Goal: Task Accomplishment & Management: Complete application form

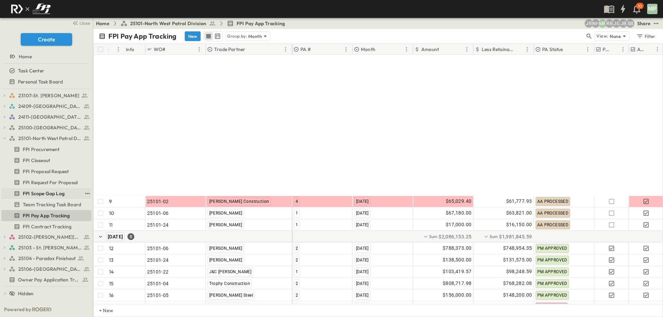
scroll to position [167, 0]
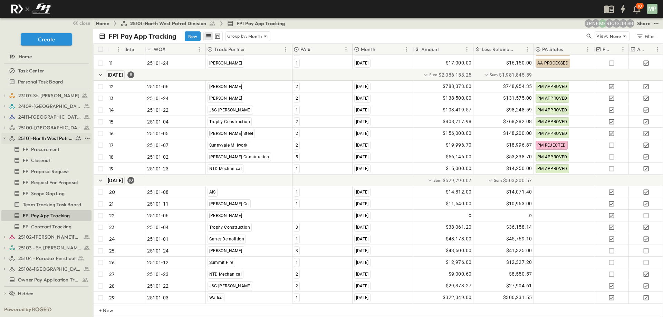
click at [4, 140] on icon "button" at bounding box center [4, 138] width 5 height 5
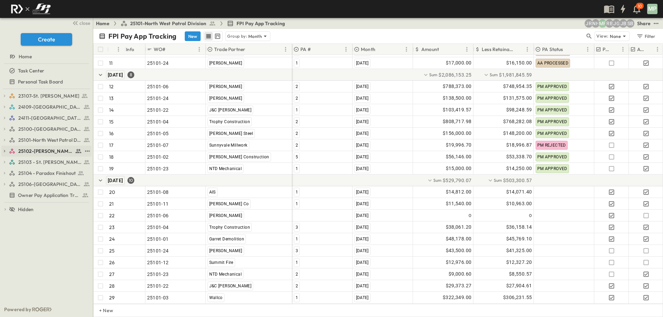
click at [6, 150] on icon "button" at bounding box center [4, 151] width 5 height 5
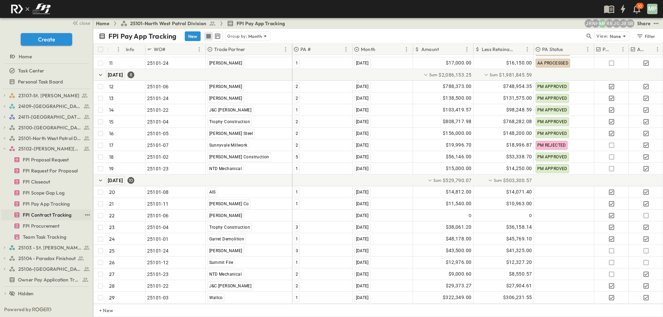
click at [48, 215] on span "FPI Contract Tracking" at bounding box center [47, 215] width 49 height 7
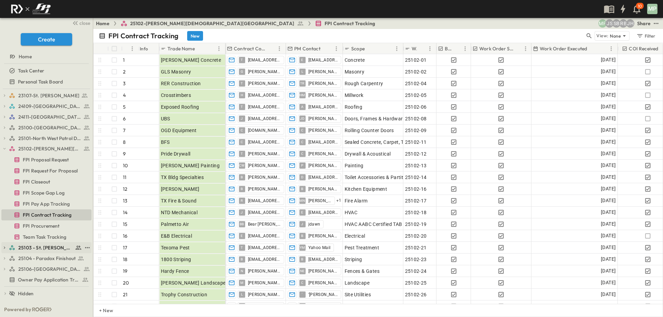
click at [38, 248] on span "25103 - St. [PERSON_NAME] Phase 2" at bounding box center [45, 247] width 55 height 7
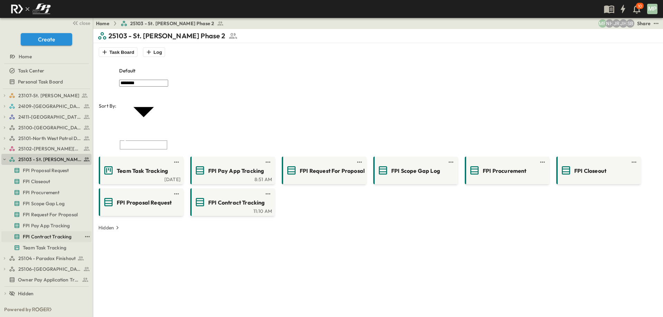
click at [37, 234] on span "FPI Contract Tracking" at bounding box center [47, 236] width 49 height 7
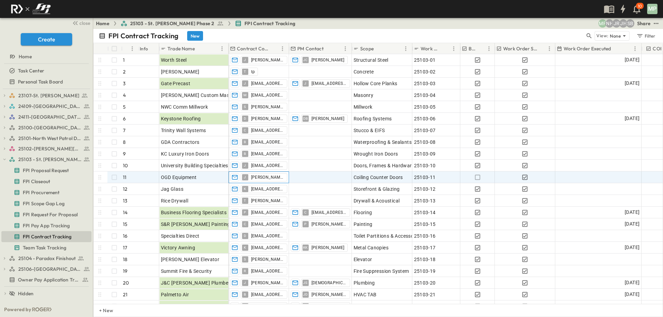
click at [249, 176] on div "[PERSON_NAME] [PERSON_NAME][EMAIL_ADDRESS][PERSON_NAME][DOMAIN_NAME]" at bounding box center [264, 177] width 47 height 8
click at [236, 178] on icon "button" at bounding box center [234, 177] width 7 height 7
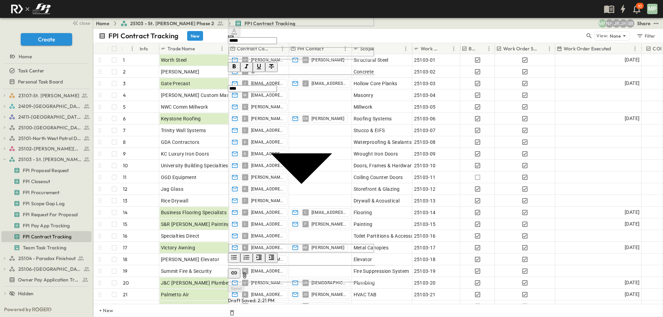
drag, startPoint x: 461, startPoint y: 133, endPoint x: 499, endPoint y: 135, distance: 38.0
drag, startPoint x: 498, startPoint y: 132, endPoint x: 465, endPoint y: 140, distance: 34.9
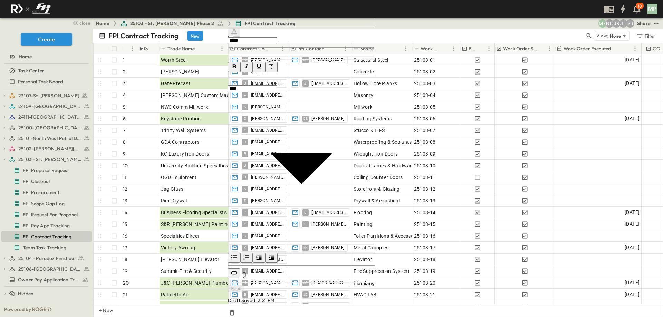
drag, startPoint x: 463, startPoint y: 133, endPoint x: 492, endPoint y: 133, distance: 29.0
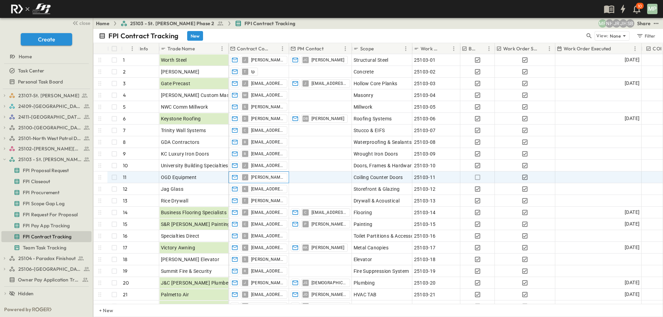
click at [246, 178] on div "J" at bounding box center [245, 177] width 6 height 6
click at [237, 178] on icon "button" at bounding box center [235, 177] width 6 height 4
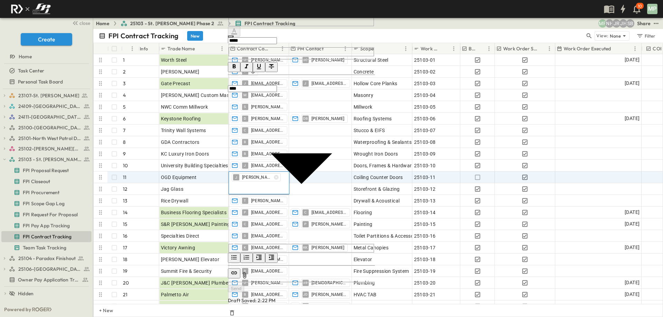
drag, startPoint x: 463, startPoint y: 135, endPoint x: 486, endPoint y: 135, distance: 23.8
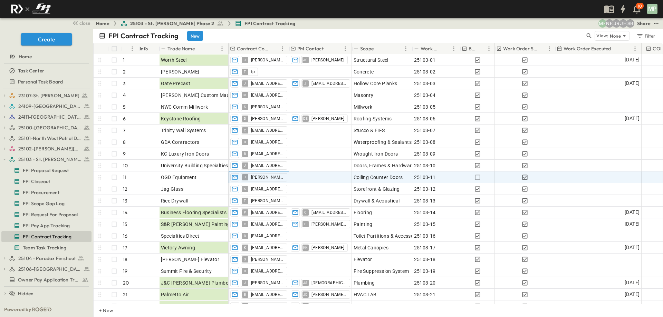
click at [7, 25] on div "close" at bounding box center [46, 23] width 93 height 10
click at [245, 177] on span "J" at bounding box center [245, 177] width 2 height 0
click at [233, 178] on icon "button" at bounding box center [234, 177] width 7 height 7
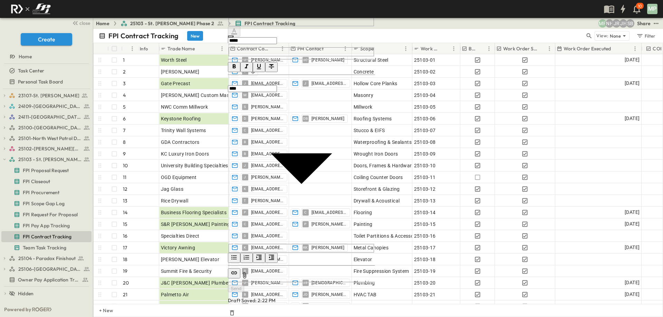
type input "**********"
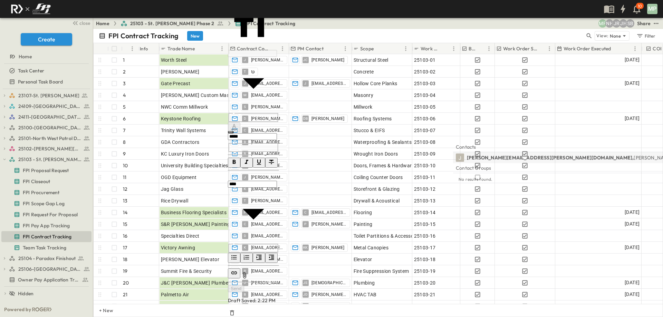
drag, startPoint x: 452, startPoint y: 134, endPoint x: 510, endPoint y: 132, distance: 58.0
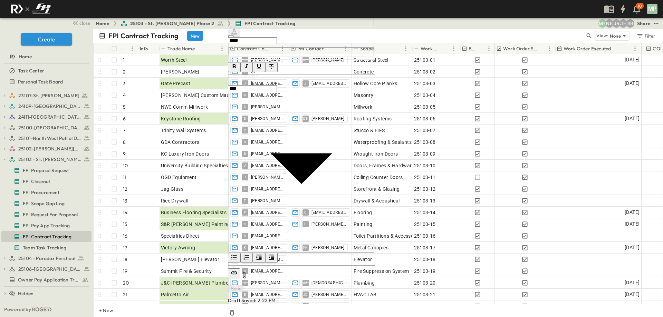
copy div
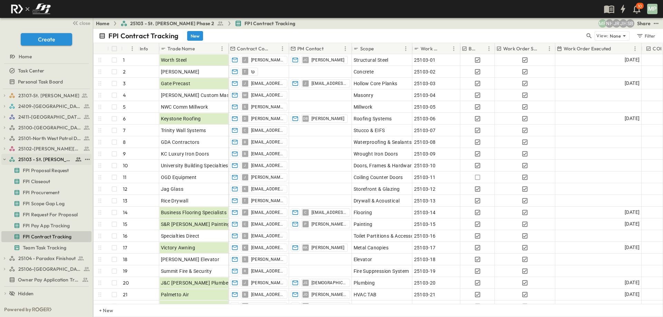
click at [2, 158] on icon "button" at bounding box center [4, 159] width 5 height 5
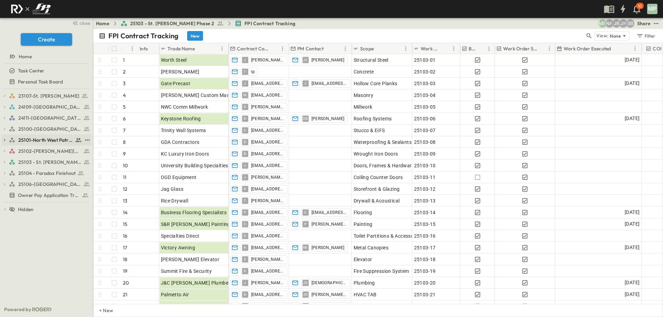
click at [6, 140] on icon "button" at bounding box center [4, 140] width 5 height 5
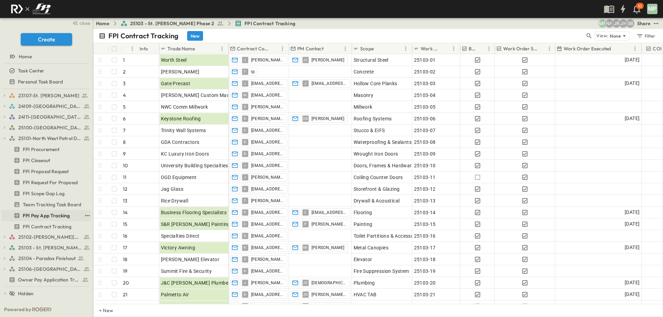
click at [45, 216] on span "FPI Pay App Tracking" at bounding box center [46, 215] width 47 height 7
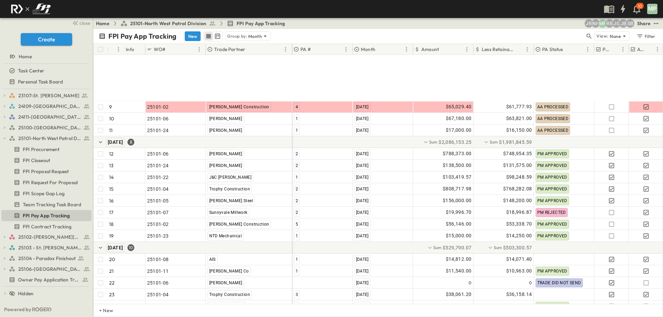
scroll to position [167, 0]
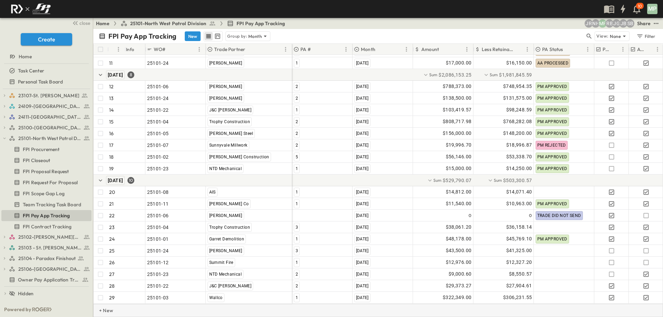
click at [103, 310] on p "+ New" at bounding box center [101, 310] width 4 height 7
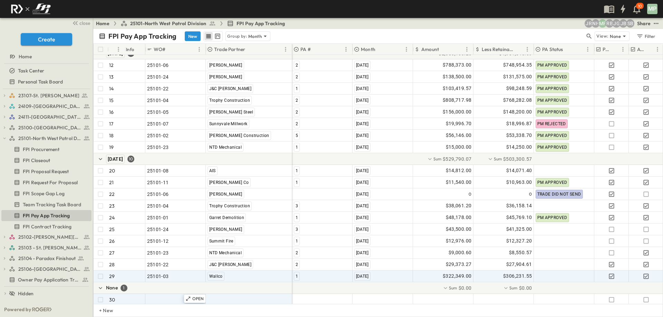
scroll to position [191, 0]
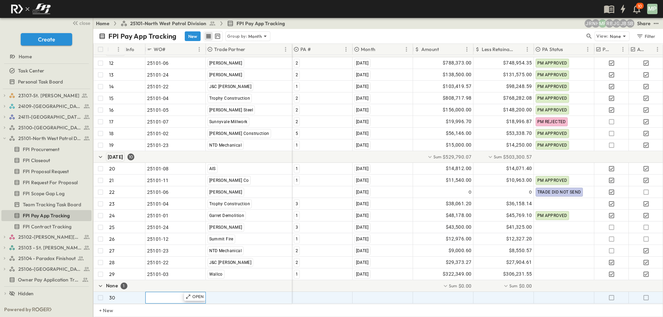
click at [161, 294] on span ""24101-01"" at bounding box center [159, 297] width 25 height 7
type input "********"
click at [211, 294] on span ""[PERSON_NAME] Excavating"" at bounding box center [241, 297] width 68 height 7
type input "*"
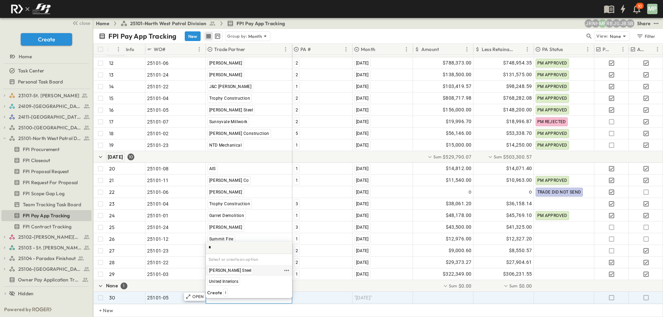
click at [221, 272] on span "[PERSON_NAME] Steel" at bounding box center [230, 271] width 42 height 6
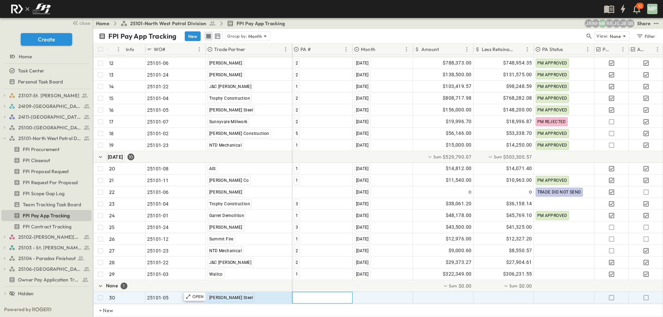
click at [301, 292] on div at bounding box center [322, 297] width 60 height 11
type input "*"
click at [372, 294] on span ""[DATE]"" at bounding box center [363, 297] width 18 height 7
click at [299, 295] on div at bounding box center [322, 297] width 60 height 11
click at [298, 294] on div "3" at bounding box center [296, 293] width 6 height 8
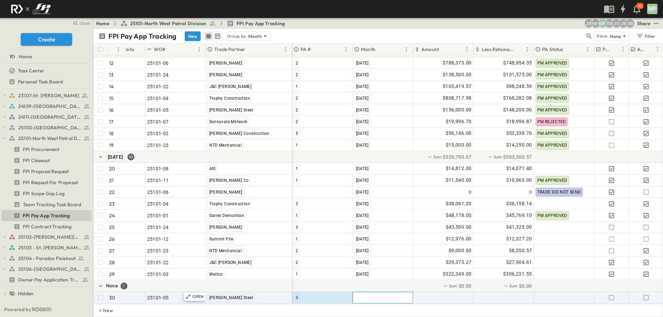
click at [361, 294] on span ""[DATE]"" at bounding box center [363, 297] width 18 height 7
click at [362, 282] on span "[DATE]" at bounding box center [362, 282] width 12 height 6
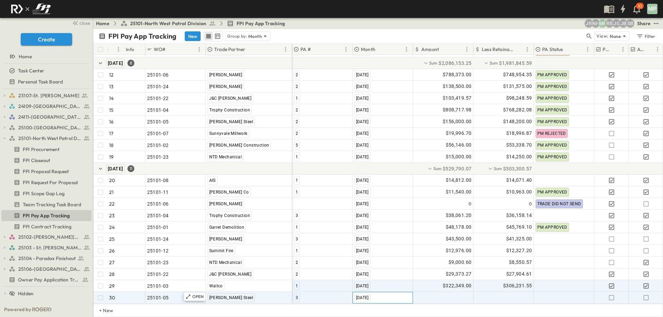
scroll to position [179, 0]
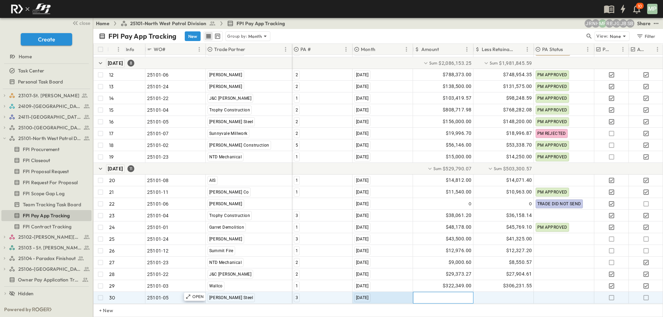
click at [448, 296] on div at bounding box center [443, 297] width 60 height 11
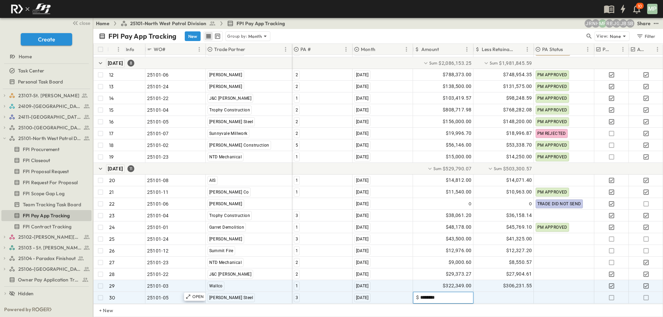
type input "*********"
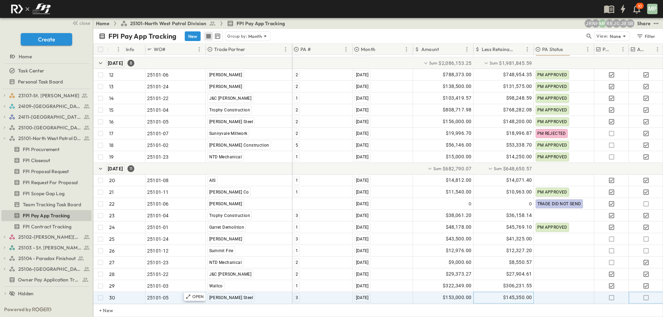
click at [648, 295] on icon "button" at bounding box center [645, 297] width 5 height 5
click at [2, 138] on icon "button" at bounding box center [4, 138] width 5 height 5
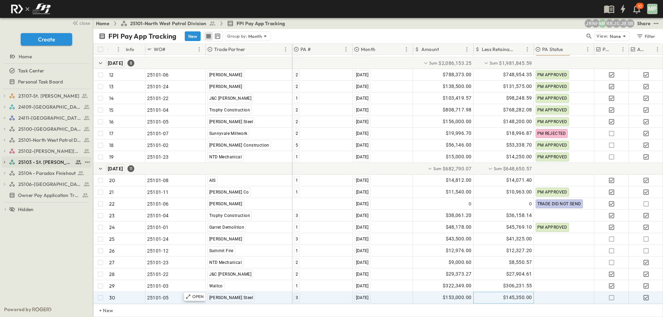
click at [6, 162] on icon "button" at bounding box center [4, 162] width 5 height 5
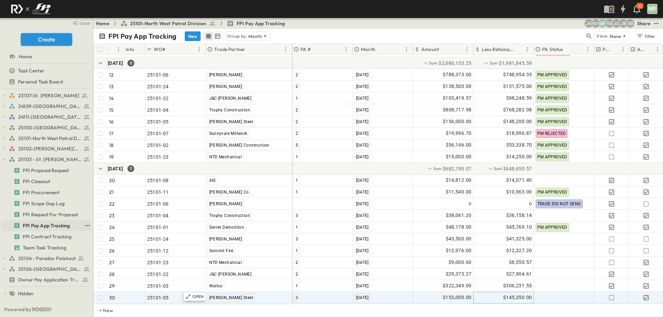
click at [48, 226] on span "FPI Pay App Tracking" at bounding box center [46, 225] width 47 height 7
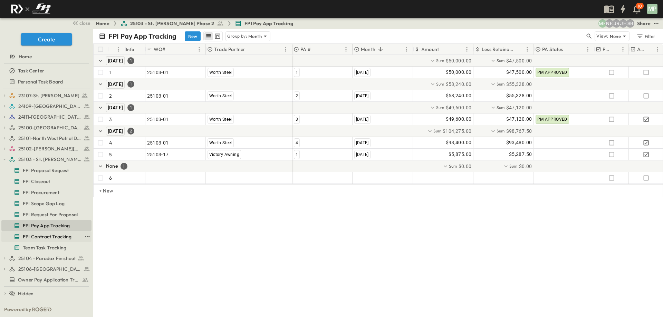
click at [29, 235] on span "FPI Contract Tracking" at bounding box center [47, 236] width 49 height 7
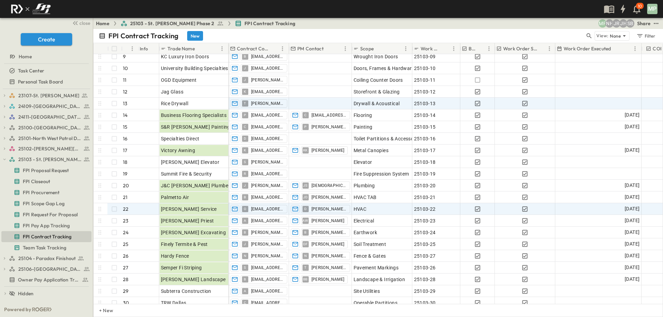
scroll to position [173, 0]
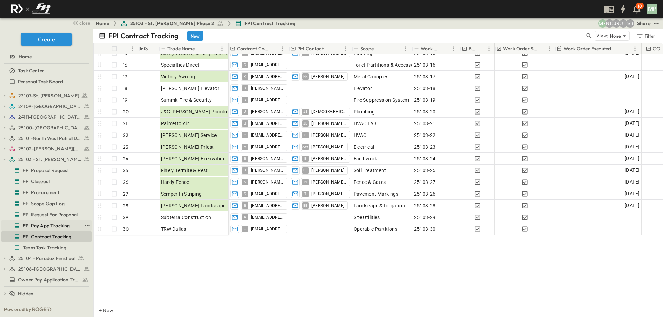
click at [45, 222] on span "FPI Pay App Tracking" at bounding box center [46, 225] width 47 height 7
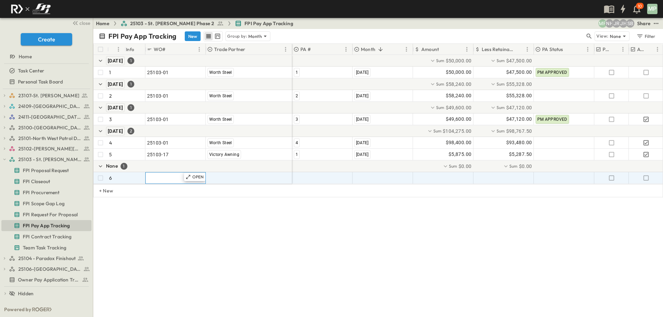
click at [162, 179] on span ""24101-01"" at bounding box center [159, 178] width 25 height 7
type input "********"
click at [222, 176] on span ""[PERSON_NAME] Excavating"" at bounding box center [241, 178] width 68 height 7
type input "*"
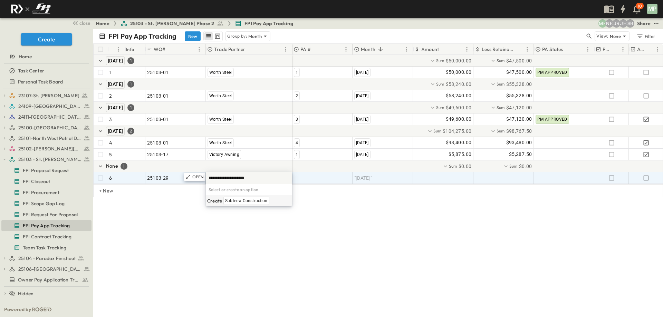
type input "**********"
click at [241, 198] on span "Subterra Construction" at bounding box center [246, 201] width 42 height 6
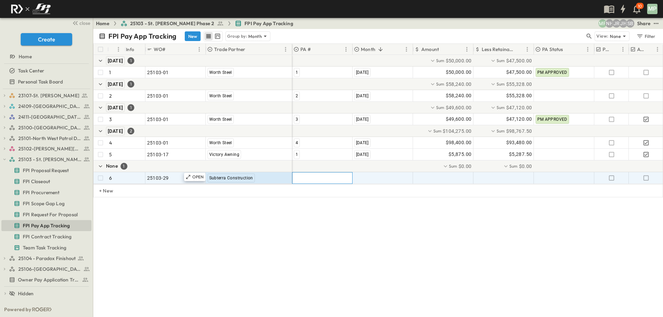
click at [307, 177] on div at bounding box center [322, 178] width 60 height 11
type input "*"
click at [294, 204] on div "1" at bounding box center [296, 201] width 6 height 8
click at [362, 177] on span ""[DATE]"" at bounding box center [363, 178] width 18 height 7
type input "*"
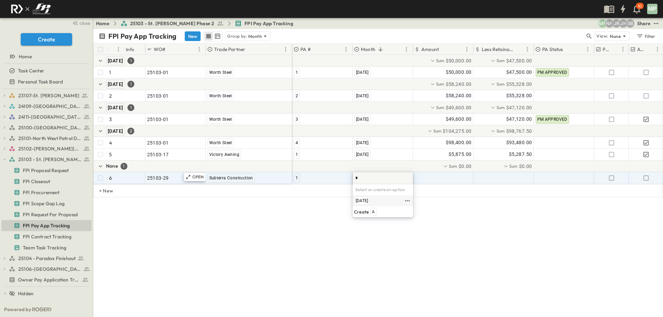
click at [364, 199] on span "[DATE]" at bounding box center [362, 201] width 12 height 6
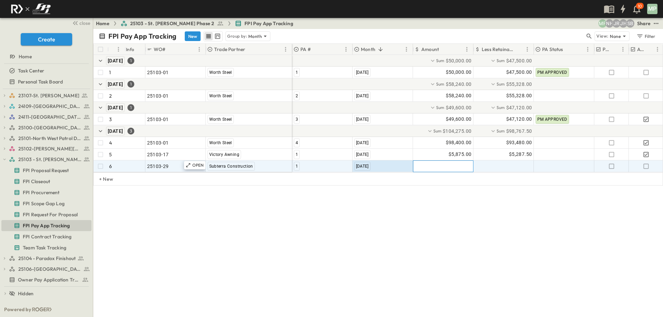
click at [440, 171] on div at bounding box center [443, 166] width 60 height 11
type input "*********"
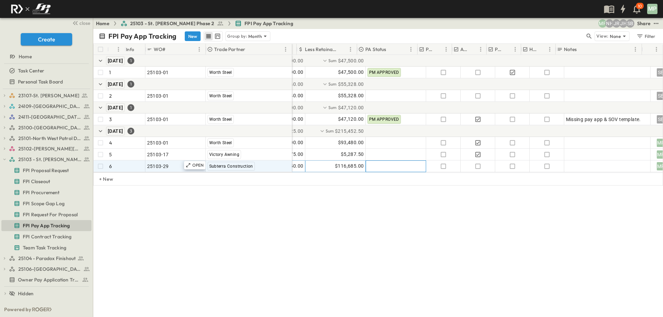
scroll to position [0, 177]
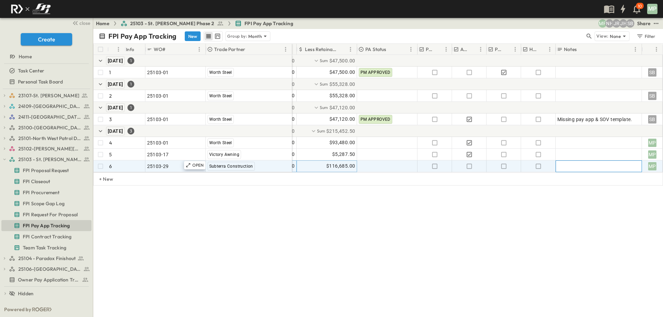
click at [584, 164] on div at bounding box center [598, 167] width 83 height 10
type textarea "**********"
click at [581, 208] on div "FPI Pay App Tracking New Group by: Month View: None Filter # Info WO# Trade Par…" at bounding box center [378, 173] width 570 height 288
click at [39, 240] on span "FPI Contract Tracking" at bounding box center [47, 236] width 49 height 7
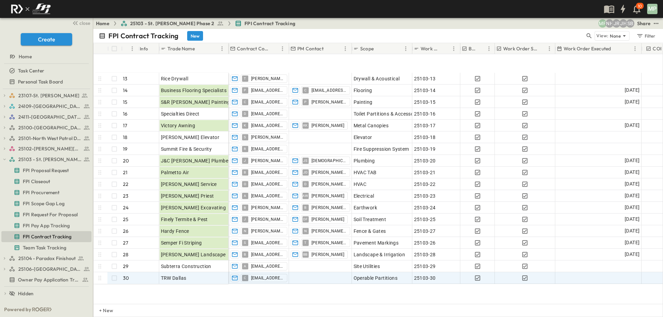
scroll to position [176, 0]
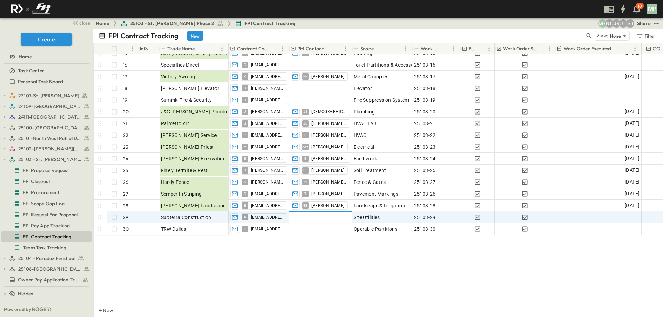
click at [298, 213] on div at bounding box center [320, 217] width 62 height 11
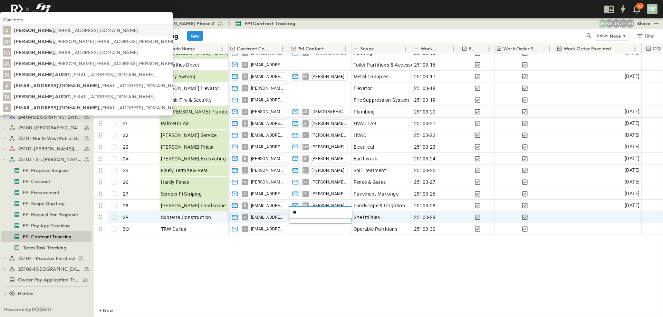
type input "*"
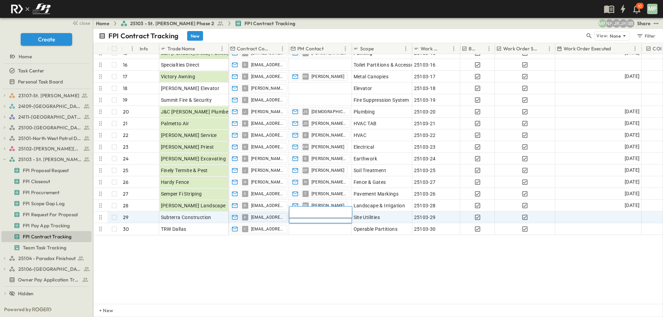
type input "*"
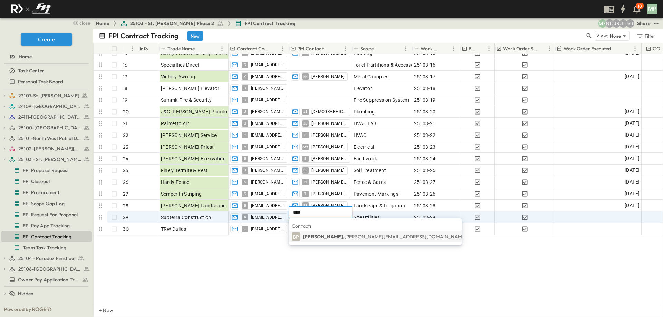
type input "****"
click at [341, 238] on p "[PERSON_NAME], [PERSON_NAME][EMAIL_ADDRESS][DOMAIN_NAME]" at bounding box center [385, 236] width 164 height 7
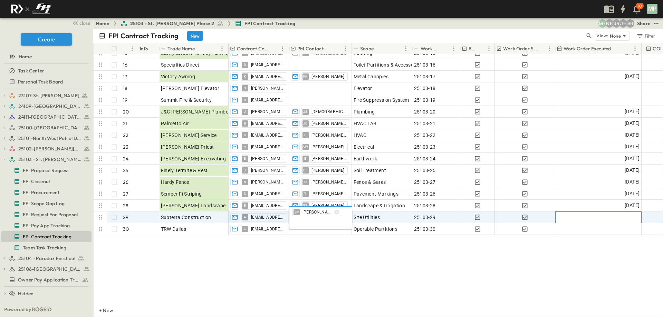
click at [617, 212] on div at bounding box center [598, 217] width 86 height 11
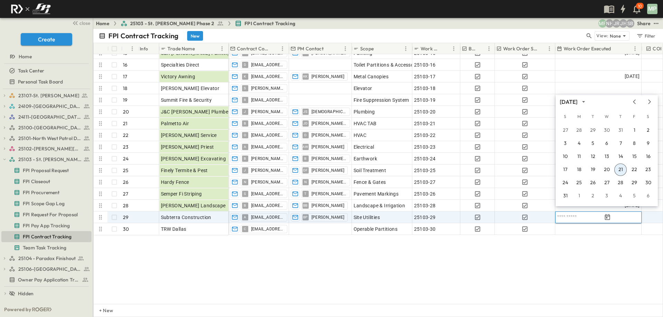
click at [622, 172] on button "21" at bounding box center [620, 170] width 12 height 12
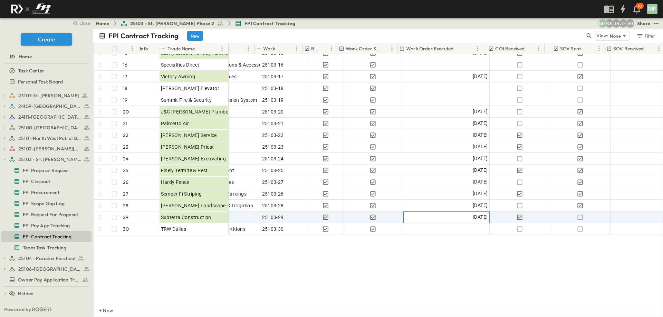
scroll to position [176, 173]
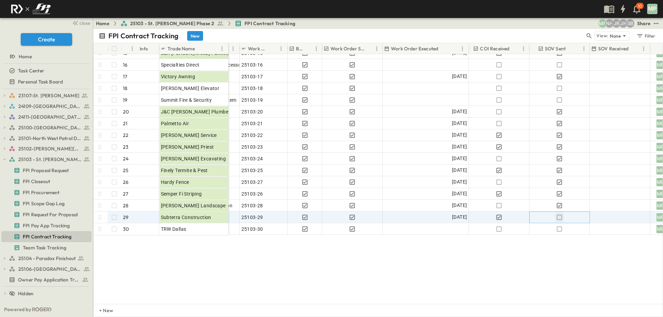
click at [557, 214] on icon "button" at bounding box center [559, 217] width 7 height 7
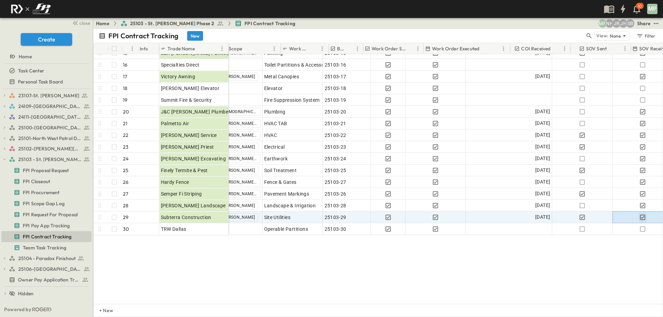
scroll to position [176, 0]
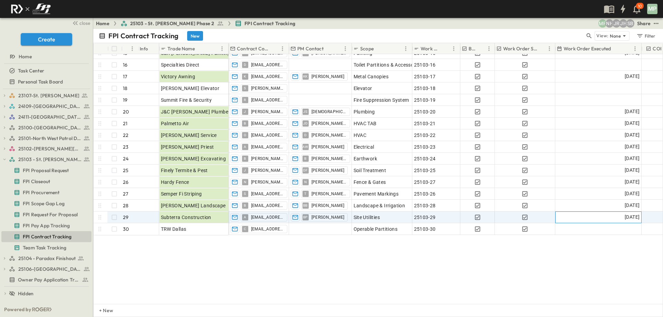
click at [612, 213] on div "[DATE]" at bounding box center [598, 217] width 86 height 11
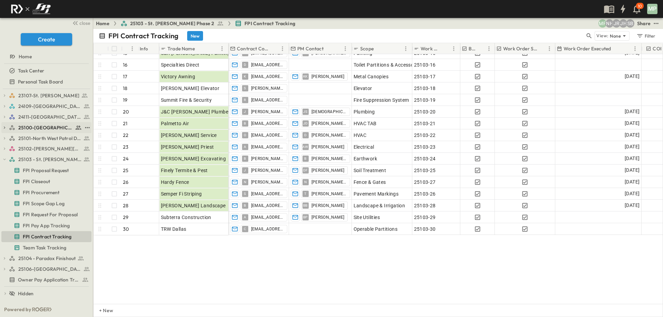
click at [2, 127] on icon "button" at bounding box center [4, 127] width 5 height 5
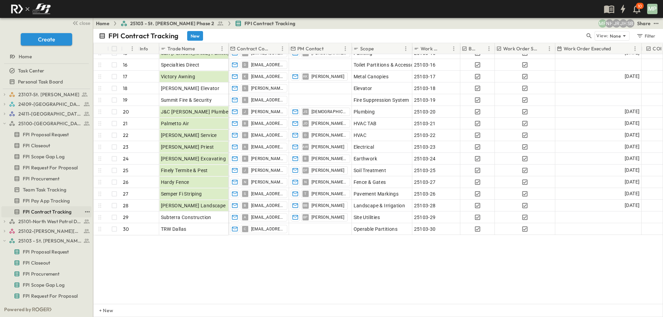
click at [45, 206] on div "FPI Contract Tracking" at bounding box center [46, 211] width 90 height 11
click at [47, 208] on span "FPI Contract Tracking" at bounding box center [47, 211] width 49 height 7
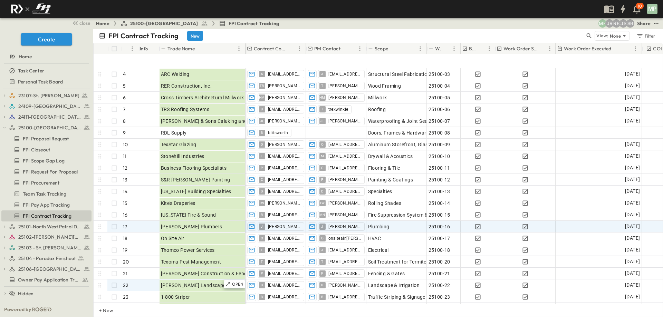
scroll to position [118, 0]
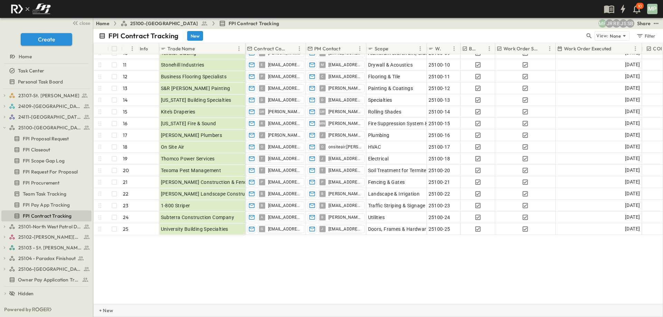
click at [103, 310] on p "+ New" at bounding box center [101, 310] width 4 height 7
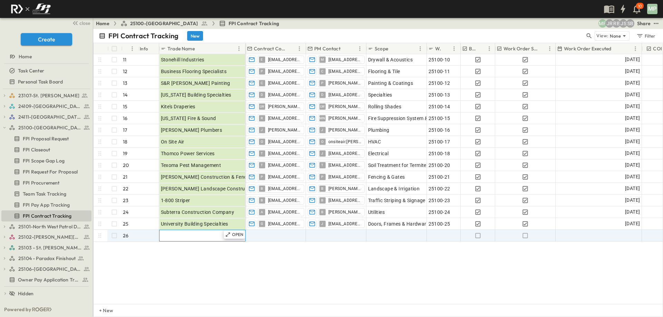
click at [183, 236] on span "Trade Name" at bounding box center [174, 235] width 27 height 7
type input "**********"
type input "*"
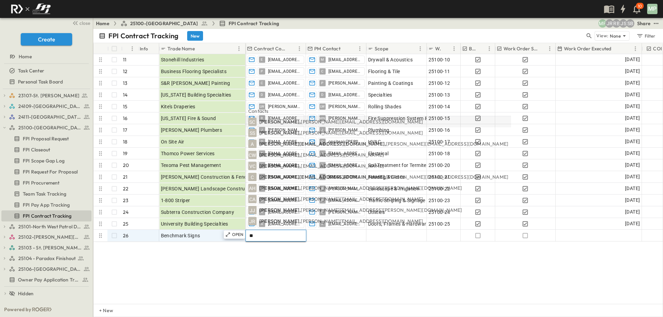
click at [262, 235] on input "**" at bounding box center [276, 236] width 55 height 8
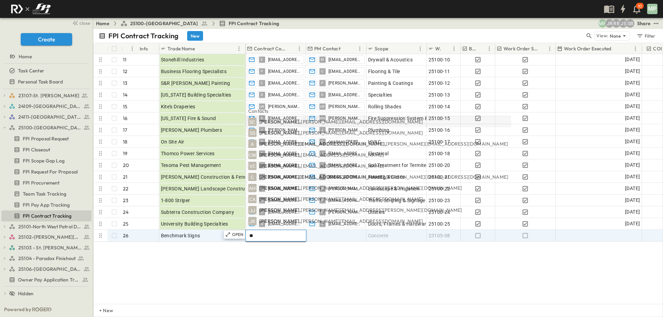
paste input "**********"
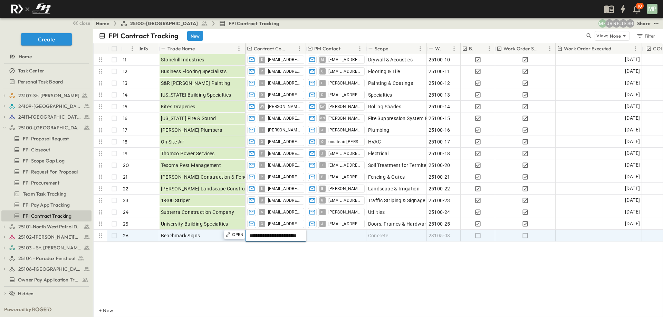
scroll to position [0, 16]
type input "**********"
click at [331, 236] on div at bounding box center [336, 235] width 60 height 11
type input "*"
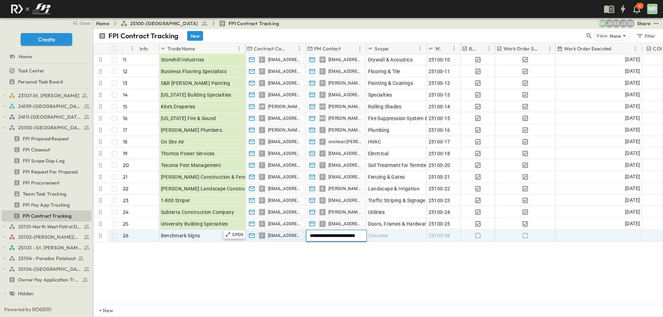
type input "**********"
click at [379, 237] on span "Concrete" at bounding box center [378, 235] width 20 height 7
type input "*******"
click at [437, 237] on span "23105-08" at bounding box center [439, 235] width 22 height 7
type input "********"
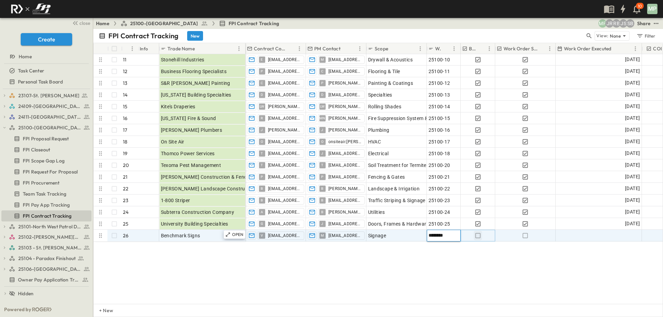
click at [477, 235] on icon "button" at bounding box center [477, 235] width 7 height 7
click at [526, 237] on icon "button" at bounding box center [525, 235] width 7 height 7
click at [625, 235] on div at bounding box center [599, 235] width 86 height 11
click at [625, 235] on div at bounding box center [598, 236] width 86 height 12
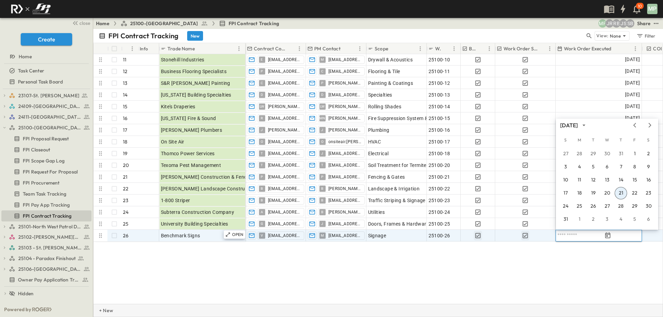
click at [621, 195] on button "21" at bounding box center [620, 193] width 12 height 12
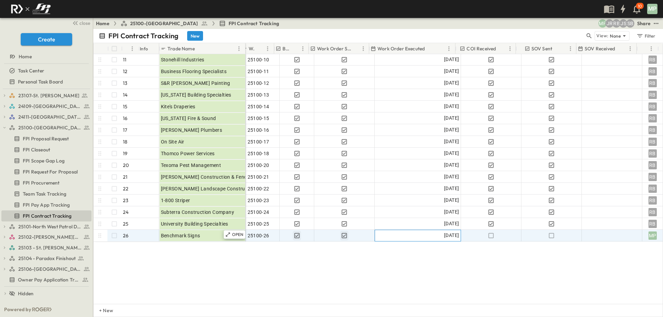
scroll to position [118, 186]
click at [547, 236] on icon "button" at bounding box center [550, 235] width 7 height 7
click at [2, 127] on icon "button" at bounding box center [4, 127] width 5 height 5
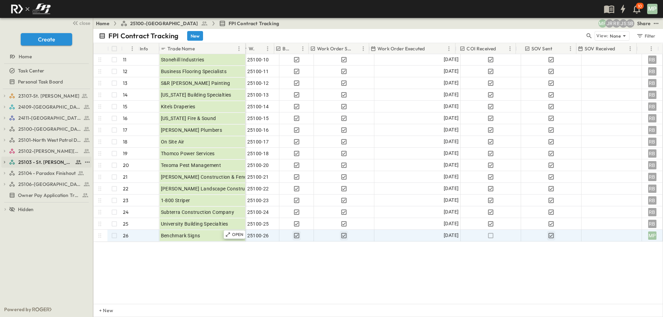
click at [6, 163] on icon "button" at bounding box center [4, 162] width 5 height 5
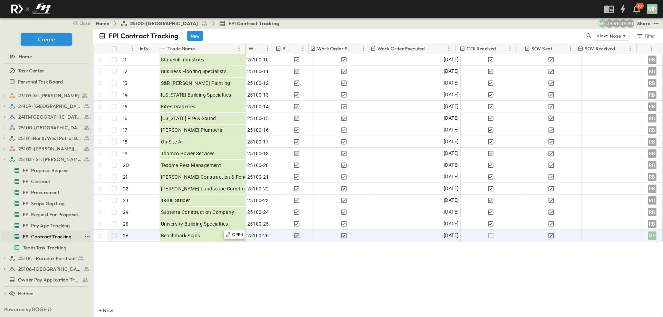
click at [50, 235] on span "FPI Contract Tracking" at bounding box center [47, 236] width 49 height 7
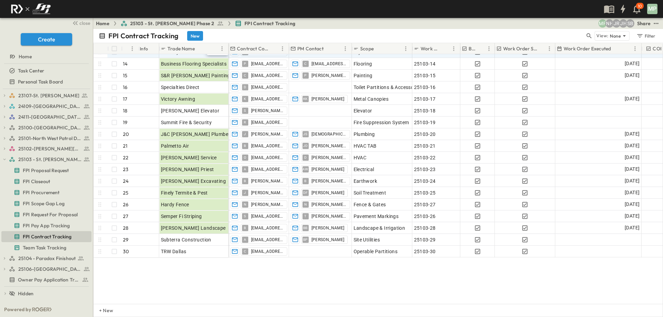
scroll to position [69, 0]
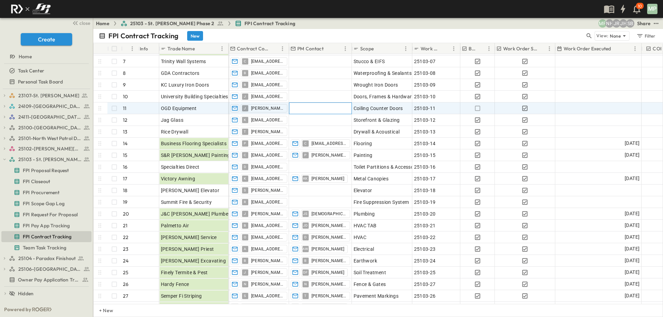
click at [307, 109] on div at bounding box center [320, 108] width 62 height 11
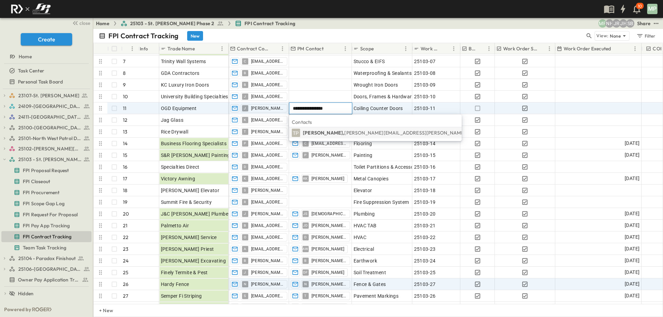
type input "**********"
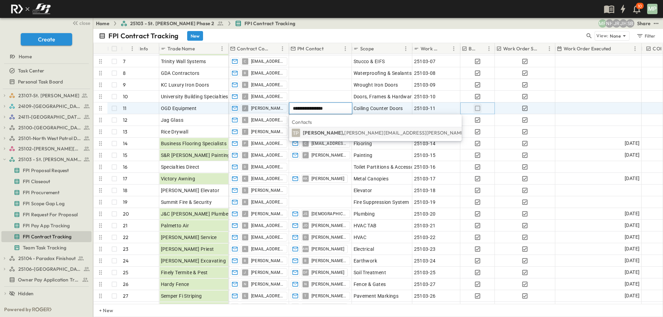
drag, startPoint x: 479, startPoint y: 110, endPoint x: 560, endPoint y: 112, distance: 80.8
click at [479, 110] on icon "button" at bounding box center [477, 108] width 5 height 5
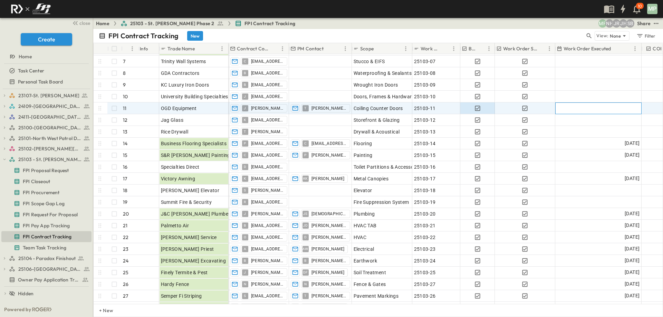
click at [592, 109] on div at bounding box center [598, 108] width 86 height 11
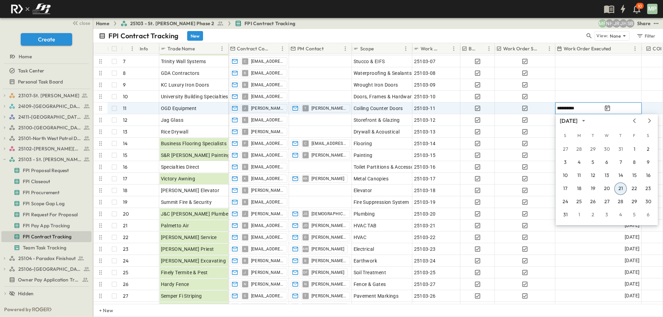
click at [623, 191] on button "21" at bounding box center [620, 189] width 12 height 12
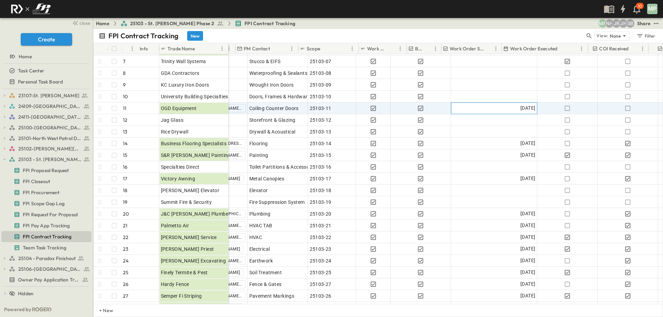
scroll to position [69, 122]
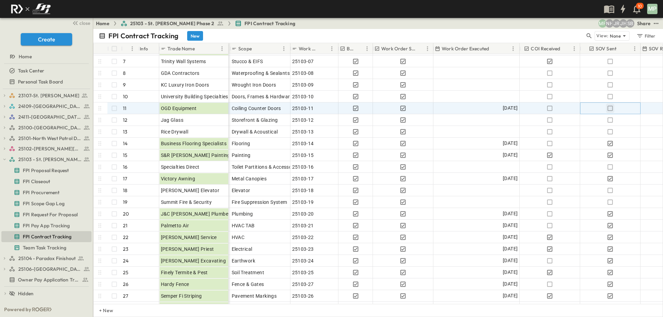
click at [612, 109] on icon "button" at bounding box center [609, 108] width 5 height 5
click at [5, 128] on icon "button" at bounding box center [4, 127] width 5 height 5
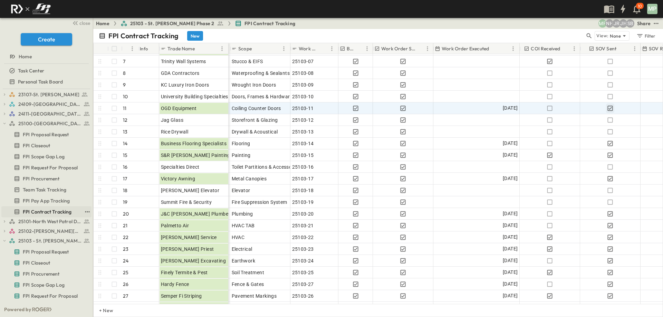
click at [42, 210] on span "FPI Contract Tracking" at bounding box center [47, 211] width 49 height 7
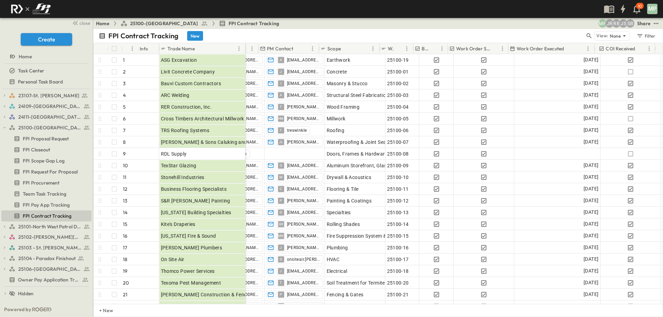
scroll to position [0, 51]
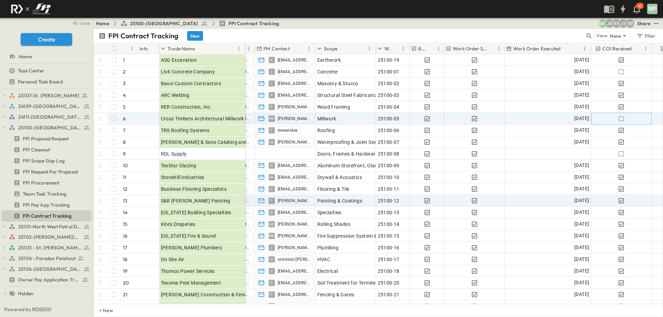
click at [622, 120] on icon "button" at bounding box center [620, 118] width 7 height 7
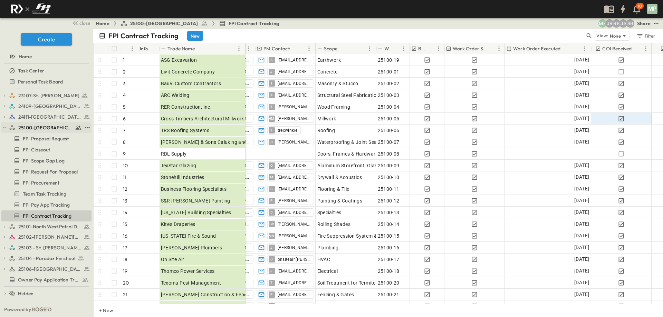
click at [5, 125] on button "button" at bounding box center [4, 128] width 6 height 6
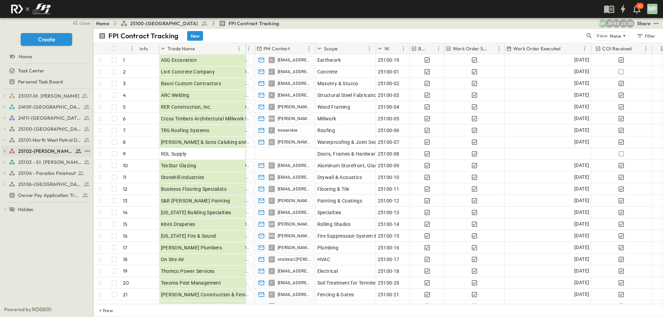
click at [3, 153] on icon "button" at bounding box center [4, 151] width 5 height 5
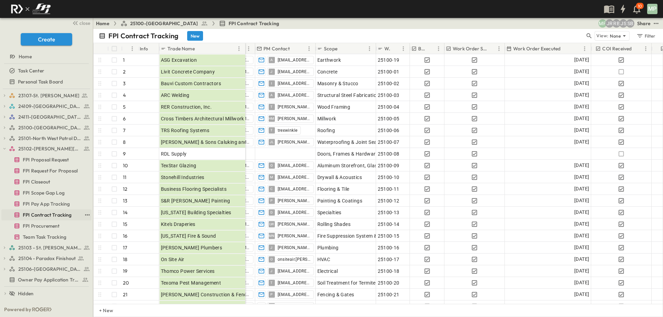
click at [42, 215] on span "FPI Contract Tracking" at bounding box center [47, 215] width 49 height 7
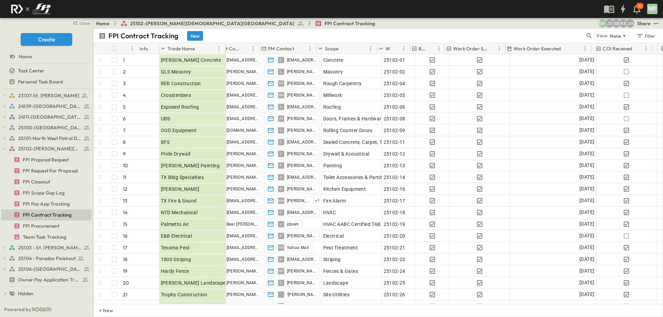
scroll to position [0, 32]
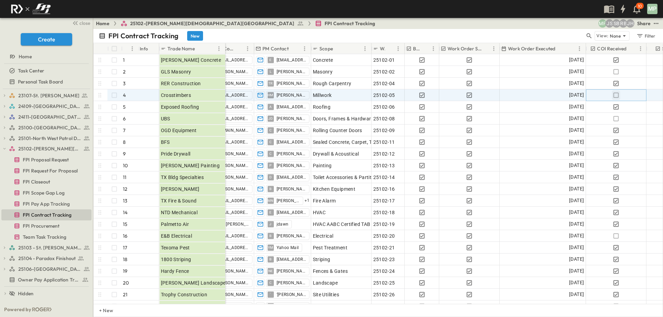
click at [617, 95] on icon "button" at bounding box center [615, 95] width 7 height 7
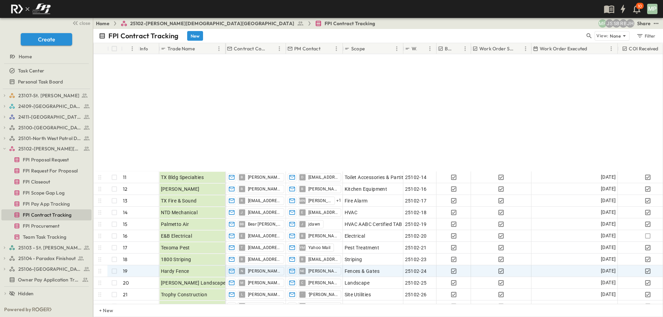
scroll to position [153, 0]
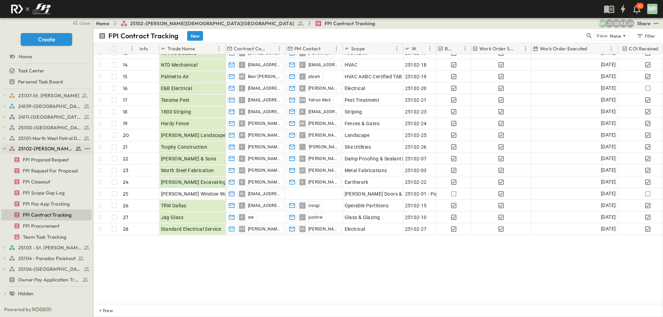
click at [4, 150] on icon "button" at bounding box center [4, 148] width 5 height 5
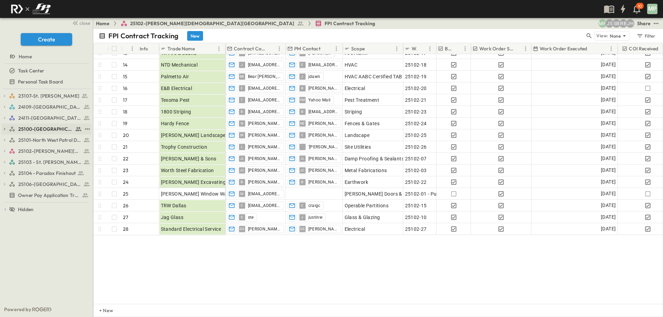
click at [7, 128] on icon "button" at bounding box center [4, 129] width 5 height 5
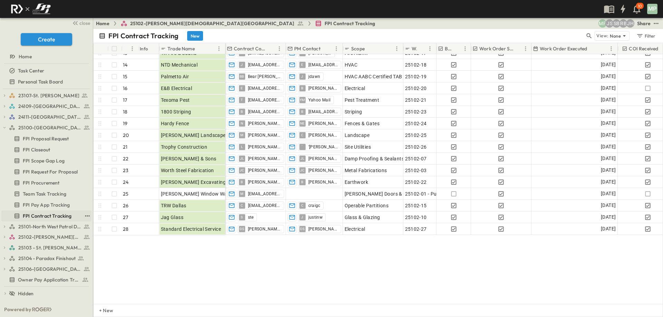
click at [47, 216] on span "FPI Contract Tracking" at bounding box center [47, 216] width 49 height 7
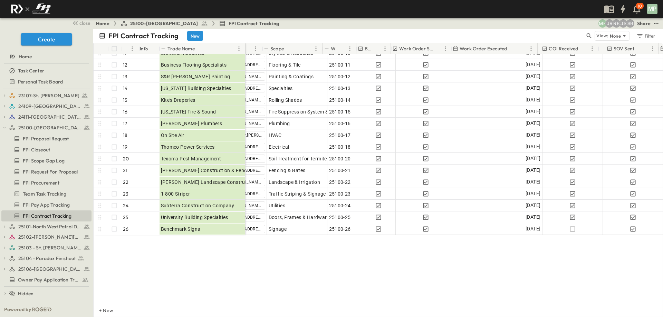
scroll to position [129, 116]
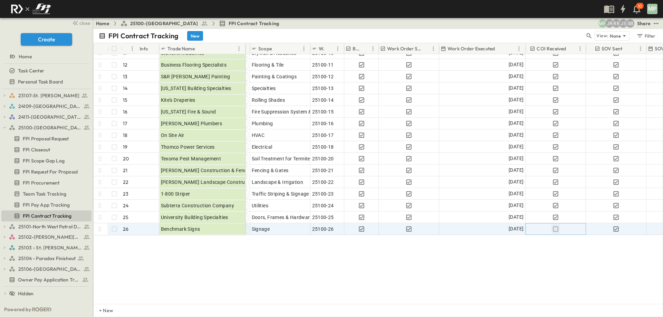
click at [555, 226] on icon "button" at bounding box center [555, 229] width 7 height 7
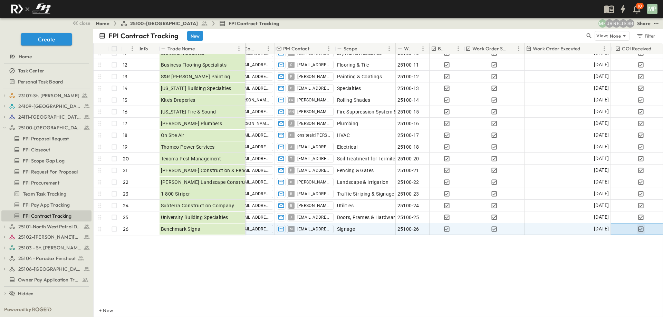
scroll to position [129, 0]
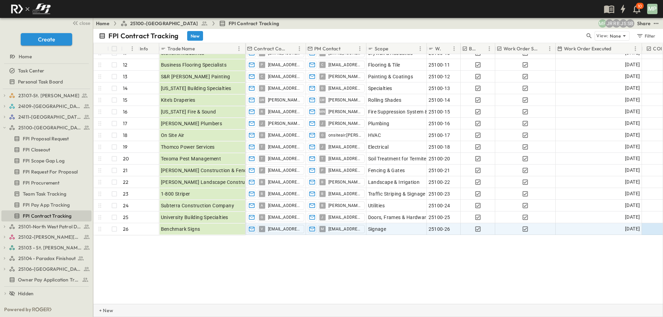
click at [293, 312] on div "+ New" at bounding box center [378, 310] width 570 height 13
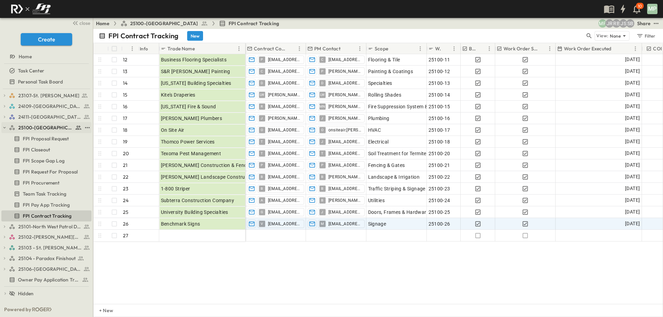
click at [4, 128] on icon "button" at bounding box center [4, 127] width 5 height 5
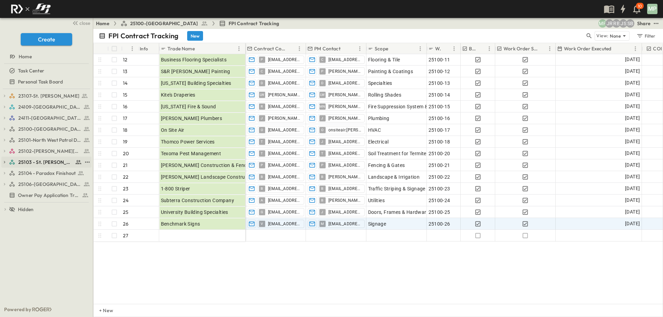
click at [4, 160] on icon "button" at bounding box center [4, 162] width 5 height 5
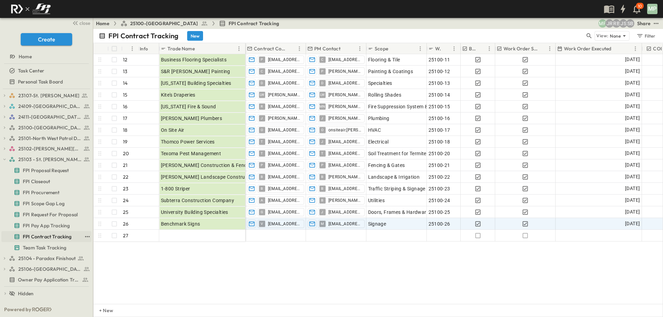
click at [31, 234] on span "FPI Contract Tracking" at bounding box center [47, 236] width 49 height 7
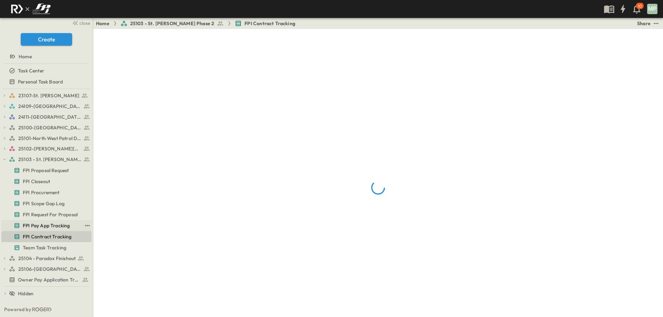
click at [48, 222] on link "FPI Pay App Tracking" at bounding box center [41, 226] width 80 height 10
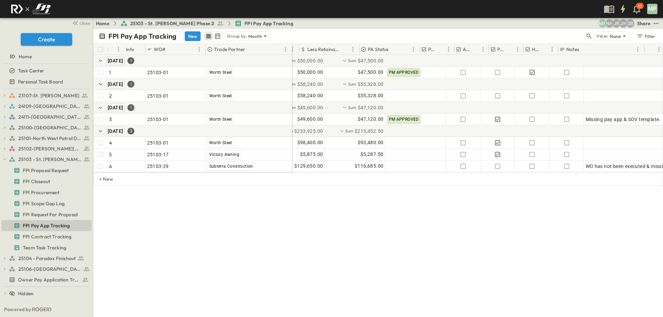
scroll to position [0, 177]
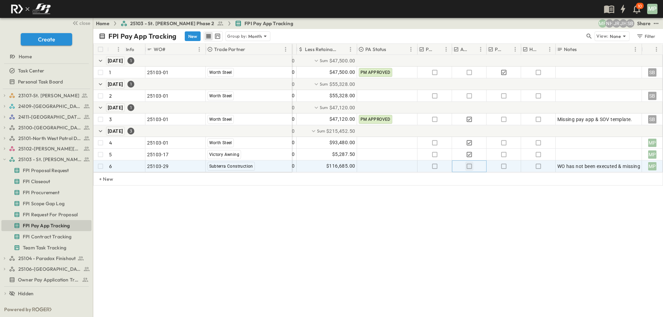
click at [470, 166] on icon "button" at bounding box center [469, 166] width 7 height 7
click at [556, 166] on div "WO has not been executed & missing Pay App & SOV Template." at bounding box center [599, 166] width 86 height 11
